Goal: Information Seeking & Learning: Find specific fact

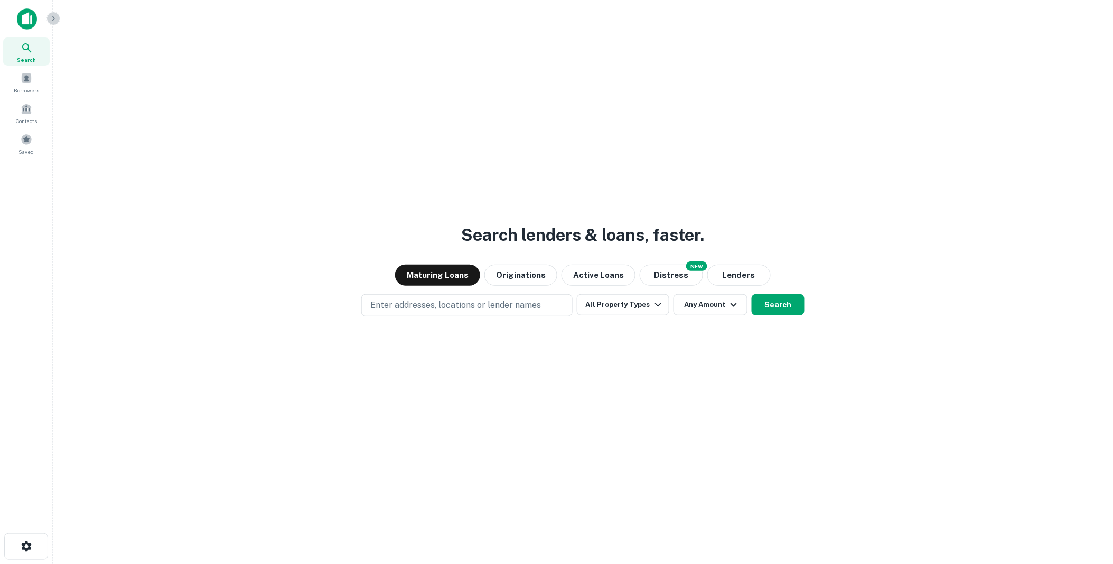
click at [56, 21] on icon "button" at bounding box center [53, 18] width 8 height 8
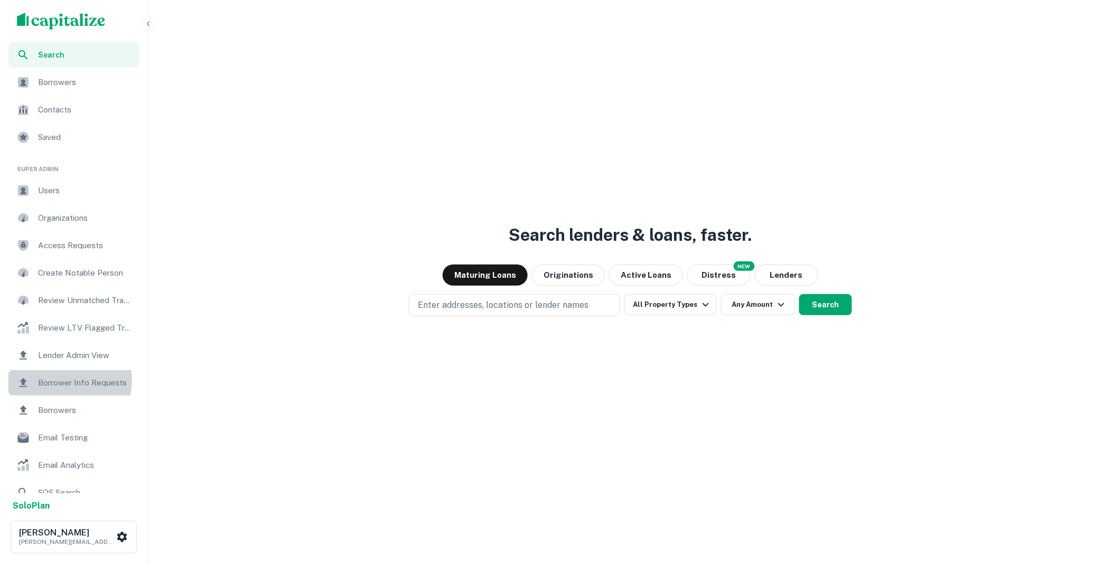
click at [64, 380] on span "Borrower Info Requests" at bounding box center [85, 383] width 95 height 13
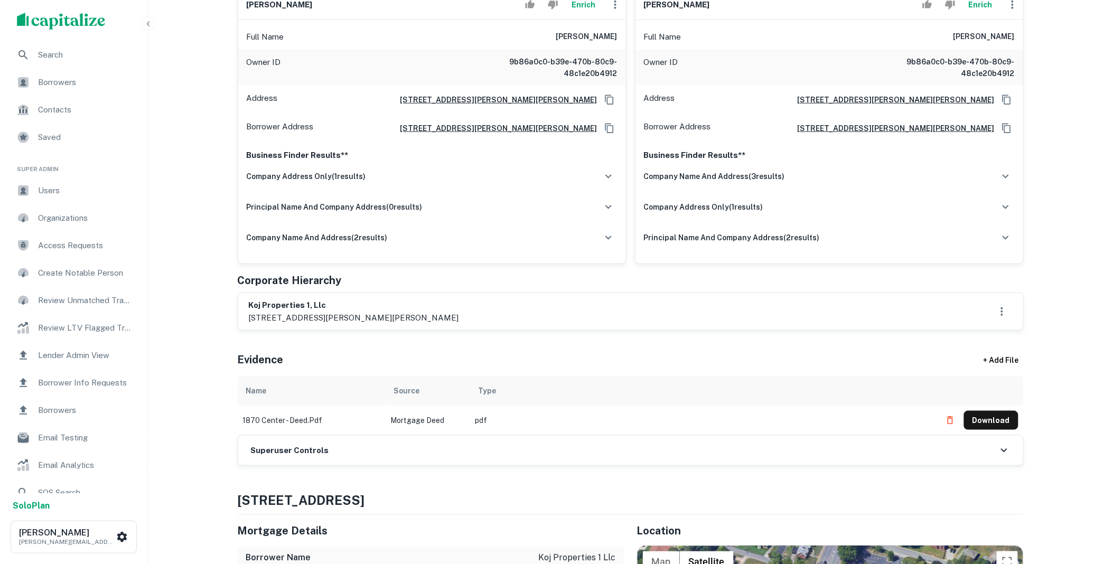
scroll to position [215, 0]
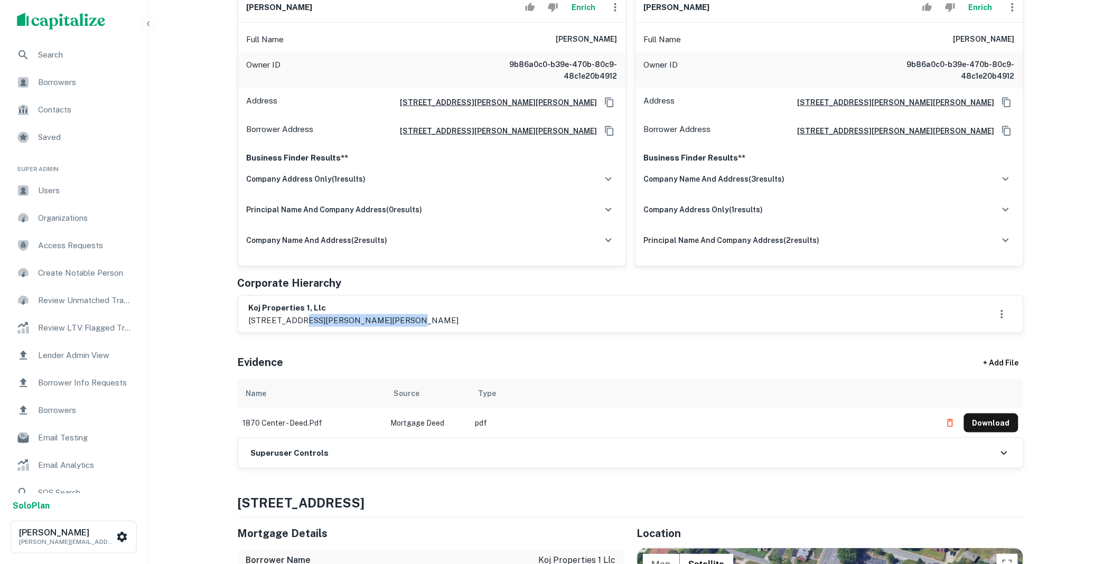
drag, startPoint x: 391, startPoint y: 319, endPoint x: 299, endPoint y: 320, distance: 92.5
click at [299, 320] on p "14020 helen benson blvd, davidson, nc, 28036" at bounding box center [354, 320] width 210 height 13
drag, startPoint x: 299, startPoint y: 320, endPoint x: 393, endPoint y: 314, distance: 93.7
click at [393, 314] on p "14020 helen benson blvd, davidson, nc, 28036" at bounding box center [354, 320] width 210 height 13
drag, startPoint x: 332, startPoint y: 315, endPoint x: 245, endPoint y: 310, distance: 87.3
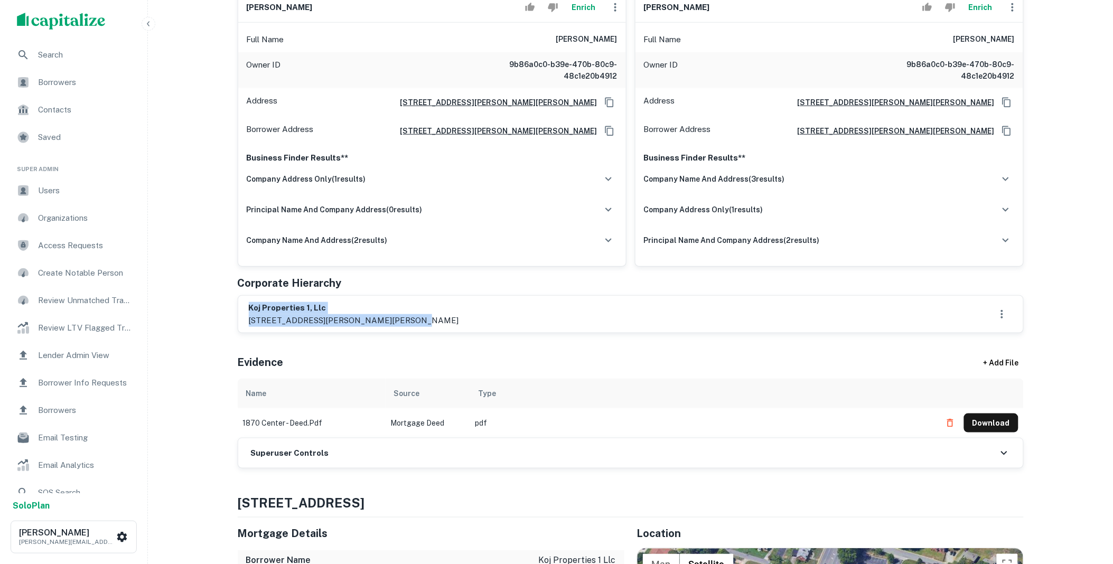
click at [245, 310] on div "koj properties 1, llc 14020 helen benson blvd, davidson, nc, 28036" at bounding box center [630, 314] width 785 height 37
copy div "koj properties 1, llc 14020 helen benson blvd, davidson, nc"
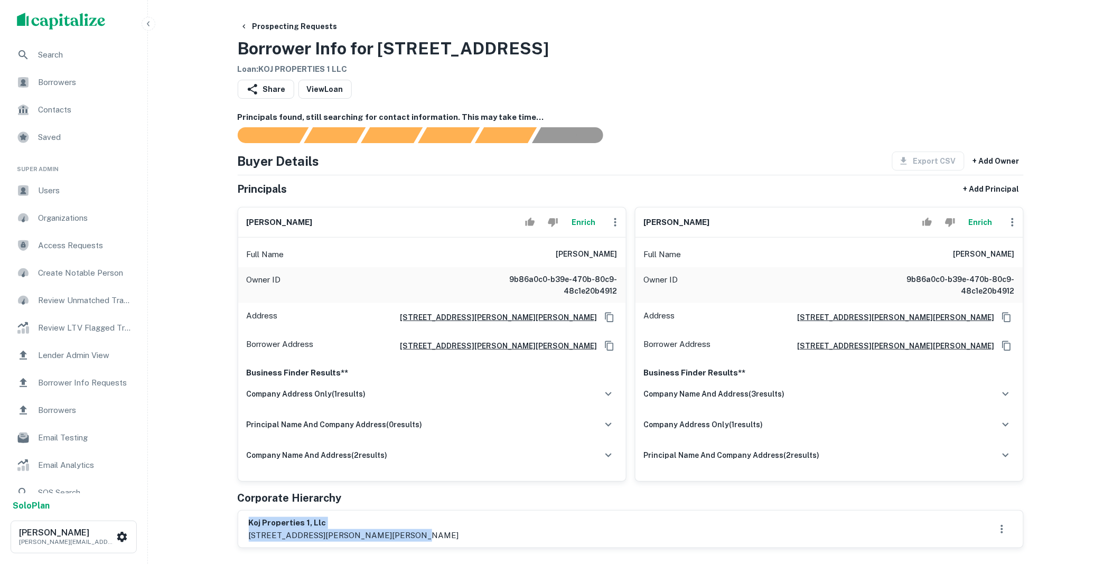
scroll to position [430, 0]
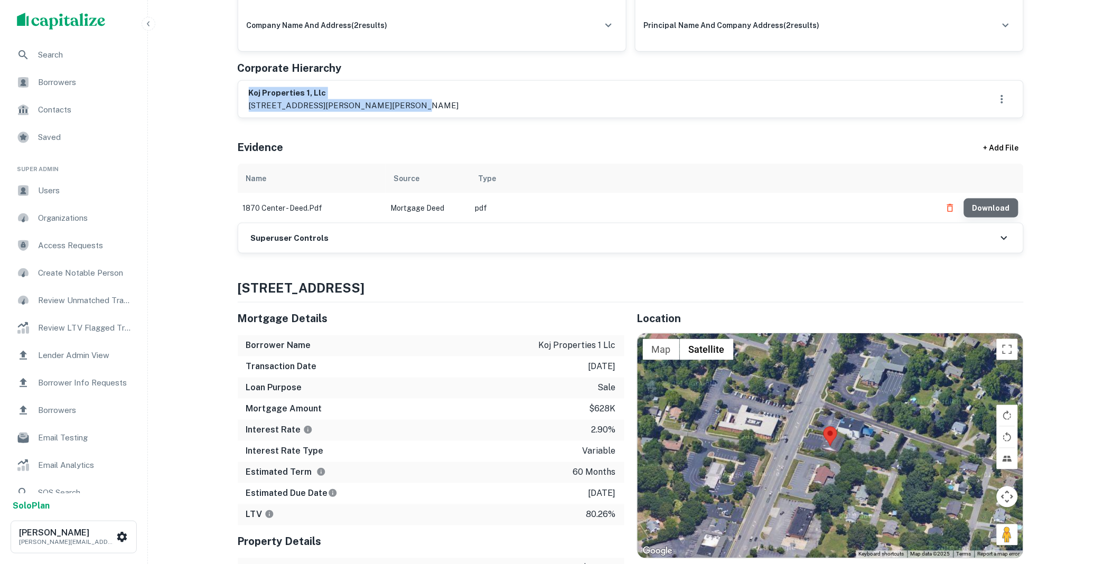
click at [999, 205] on button "Download" at bounding box center [991, 208] width 54 height 19
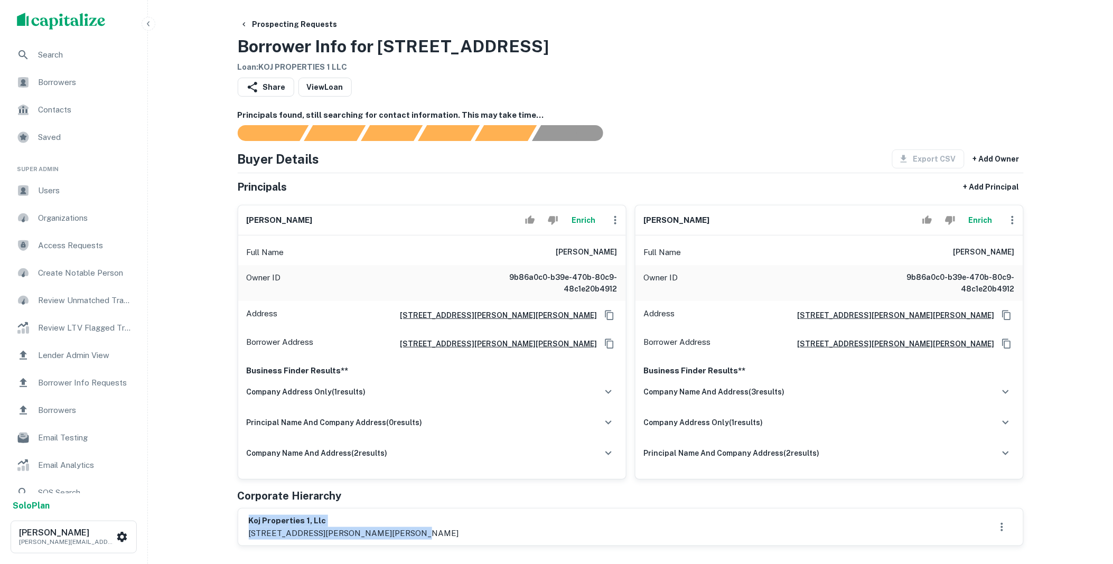
scroll to position [0, 0]
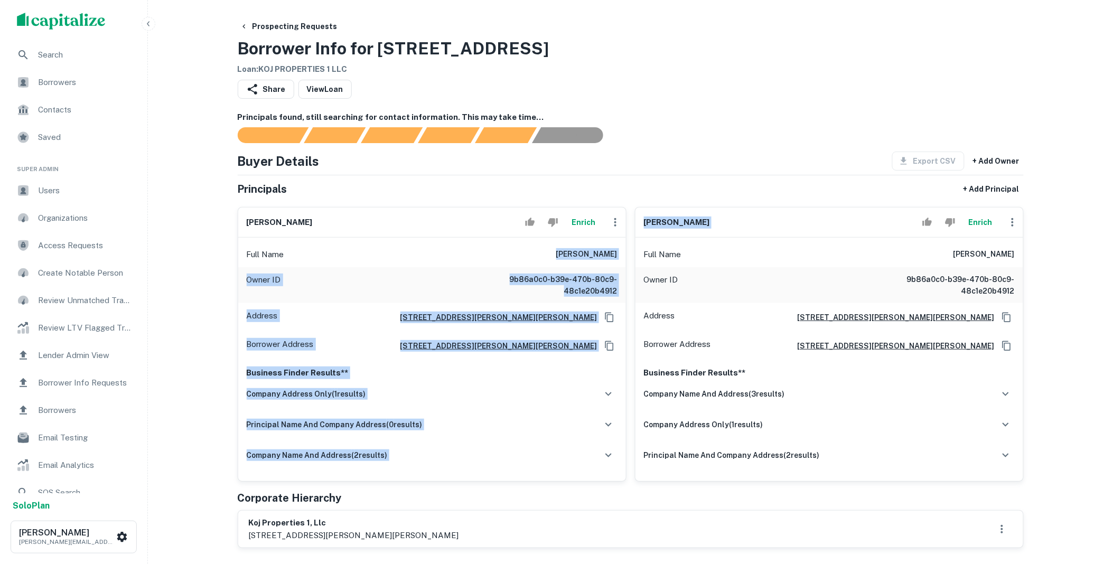
drag, startPoint x: 554, startPoint y: 247, endPoint x: 630, endPoint y: 249, distance: 76.6
click at [630, 249] on div "stephen halloran Enrich Full Name stephen halloran Owner ID 9b86a0c0-b39e-470b-…" at bounding box center [626, 340] width 795 height 283
drag, startPoint x: 630, startPoint y: 249, endPoint x: 542, endPoint y: 254, distance: 88.4
click at [542, 254] on div "Full Name stephen halloran" at bounding box center [432, 254] width 388 height 25
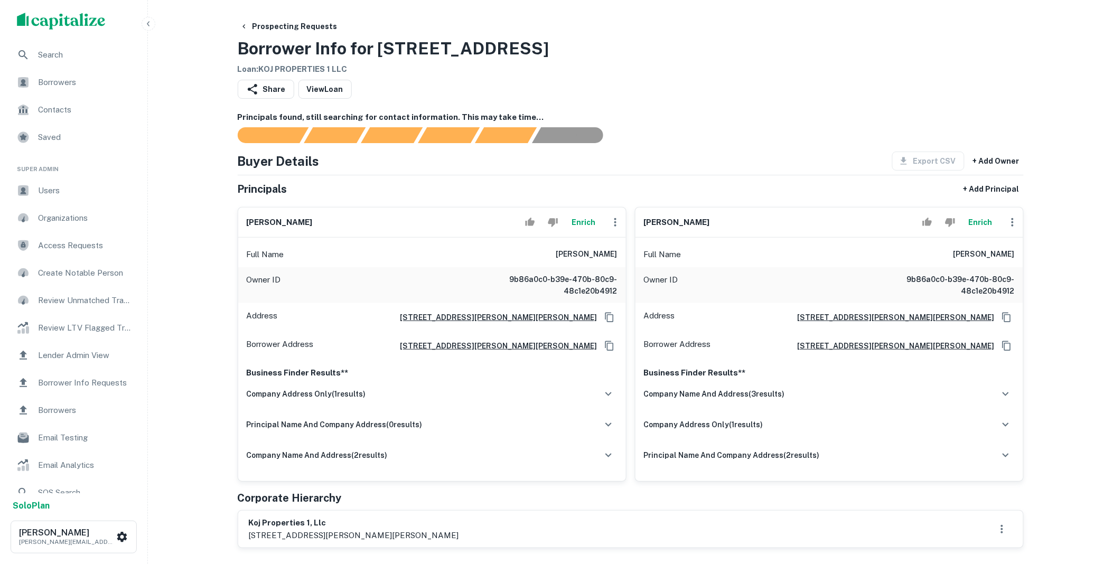
drag, startPoint x: 548, startPoint y: 253, endPoint x: 621, endPoint y: 256, distance: 73.0
click at [621, 256] on div "Full Name stephen halloran" at bounding box center [432, 254] width 388 height 25
copy h6 "stephen halloran"
copy h6 "roger martin"
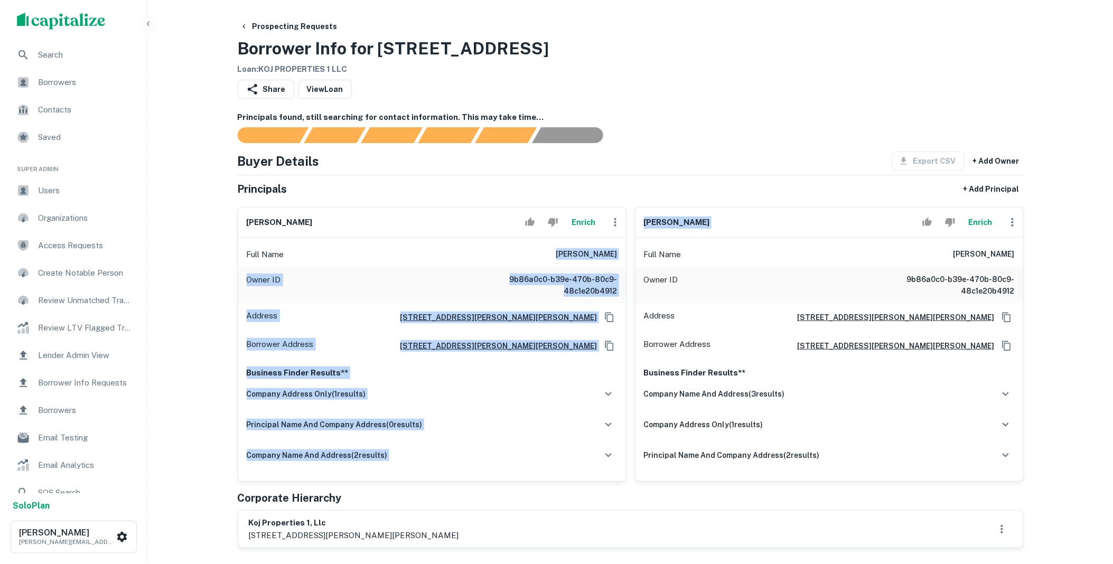
drag, startPoint x: 546, startPoint y: 247, endPoint x: 632, endPoint y: 250, distance: 86.2
click at [632, 250] on div "stephen halloran Enrich Full Name stephen halloran Owner ID 9b86a0c0-b39e-470b-…" at bounding box center [626, 340] width 795 height 283
drag, startPoint x: 632, startPoint y: 250, endPoint x: 555, endPoint y: 252, distance: 76.6
click at [555, 252] on div "Full Name stephen halloran" at bounding box center [432, 254] width 388 height 25
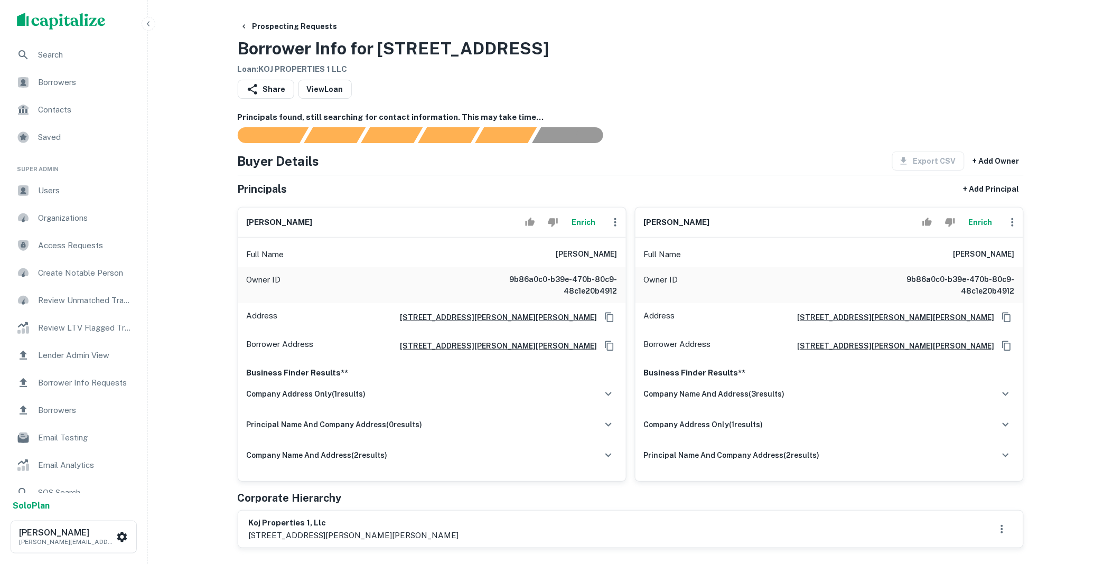
drag, startPoint x: 553, startPoint y: 255, endPoint x: 617, endPoint y: 257, distance: 63.4
click at [617, 257] on div "Full Name stephen halloran" at bounding box center [432, 254] width 388 height 25
copy h6 "stephen halloran"
